Goal: Information Seeking & Learning: Learn about a topic

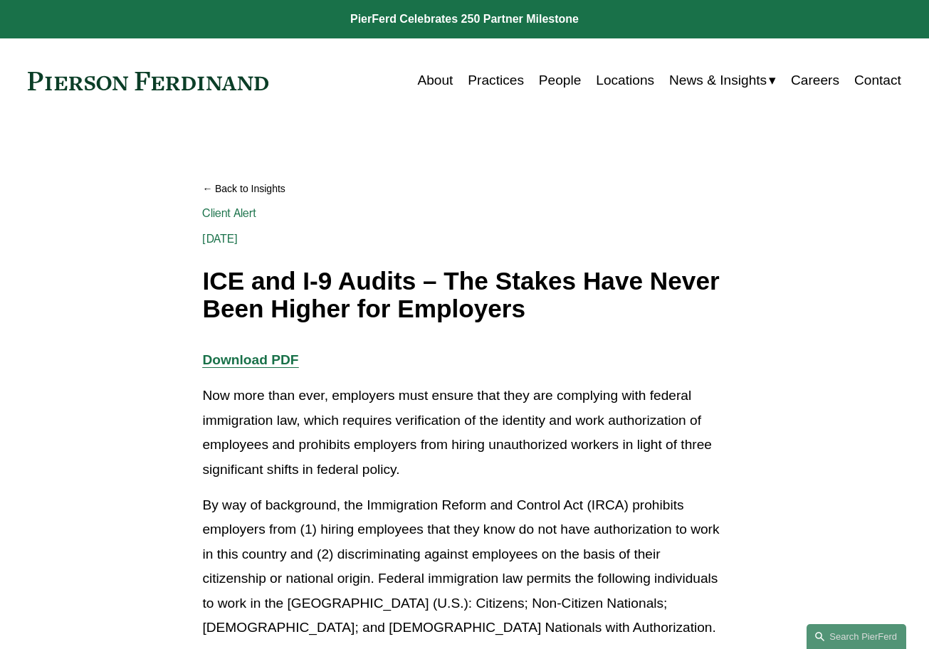
click at [484, 283] on h1 "ICE and I-9 Audits – The Stakes Have Never Been Higher for Employers" at bounding box center [464, 295] width 524 height 55
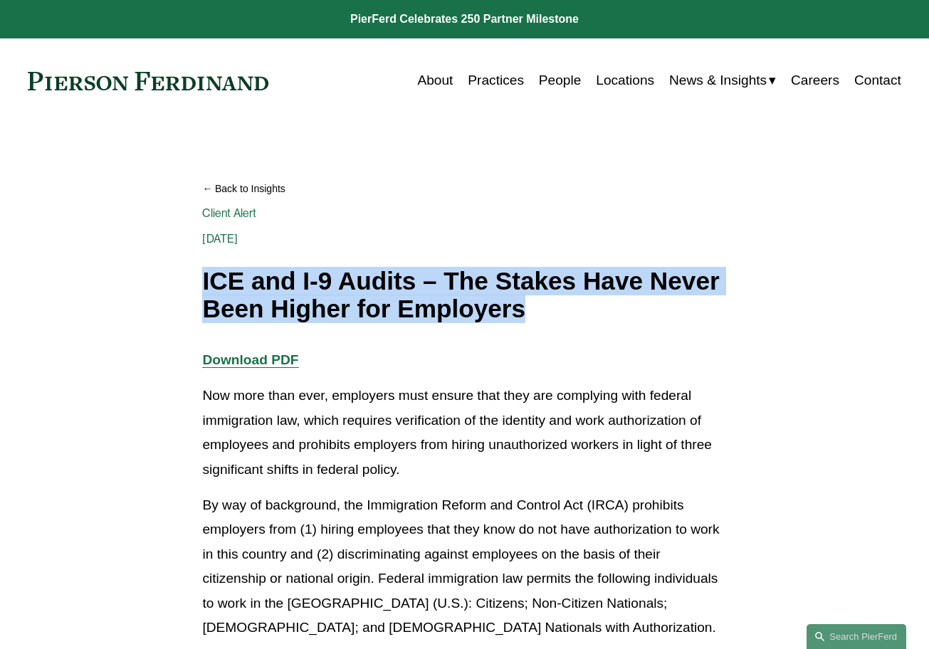
click at [484, 283] on h1 "ICE and I-9 Audits – The Stakes Have Never Been Higher for Employers" at bounding box center [464, 295] width 524 height 55
copy div "ICE and I-9 Audits – The Stakes Have Never Been Higher for Employers"
